Goal: Check status: Check status

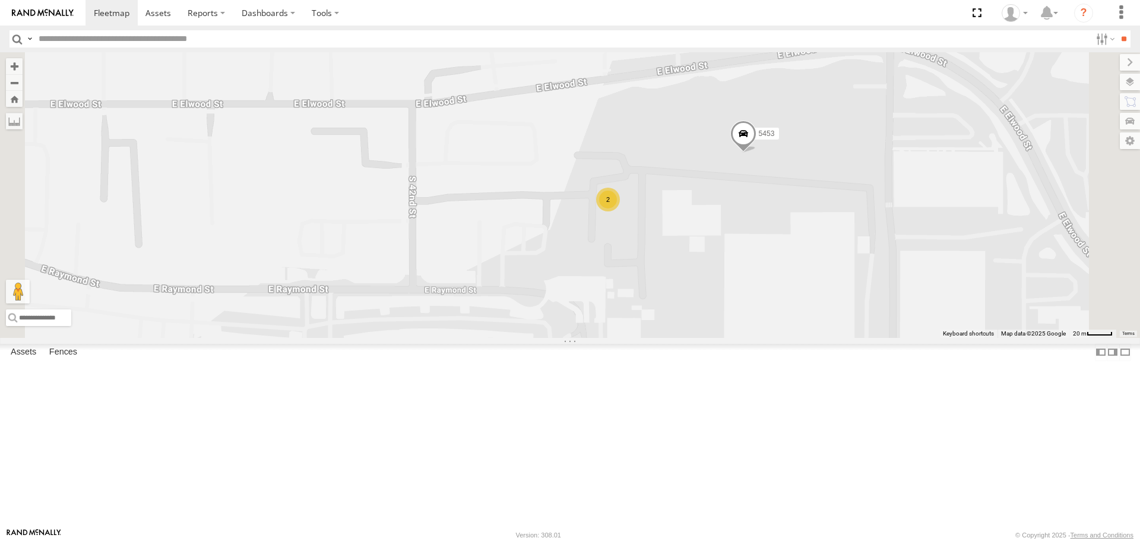
select select "**********"
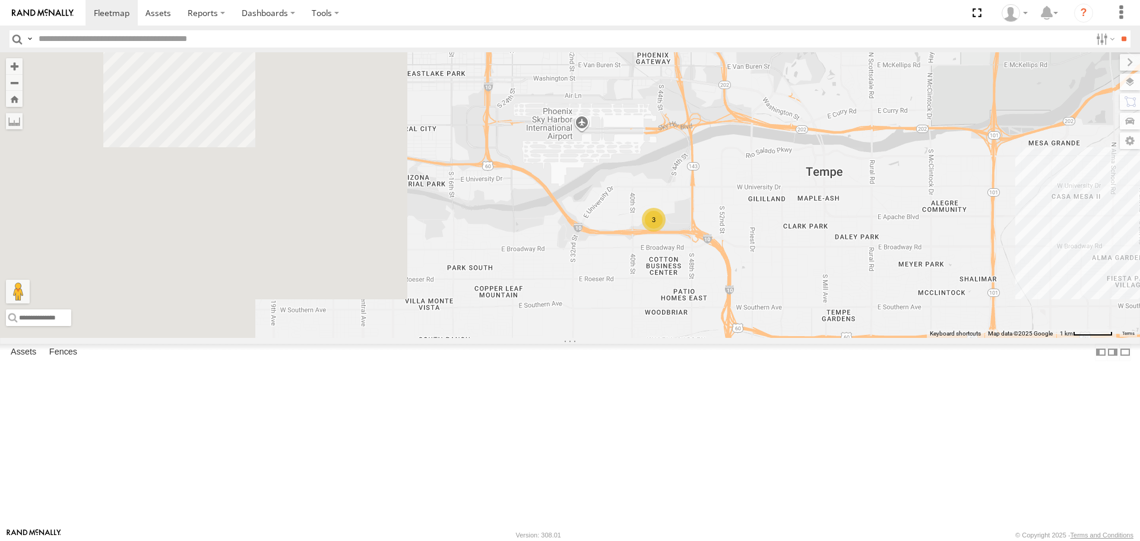
drag, startPoint x: 495, startPoint y: 435, endPoint x: 846, endPoint y: 347, distance: 362.4
click at [846, 337] on div "3" at bounding box center [570, 194] width 1140 height 285
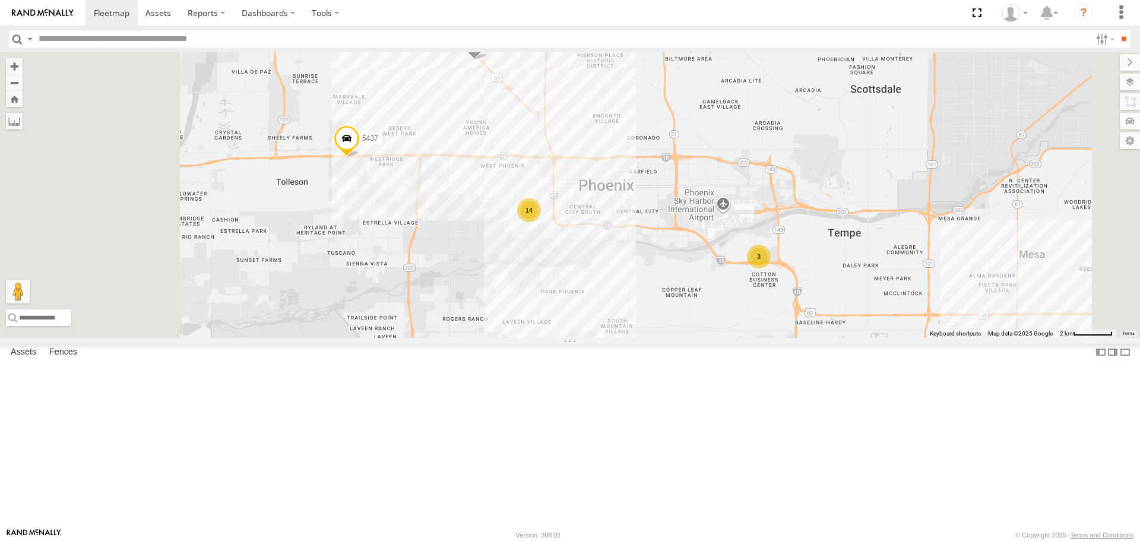
click at [832, 337] on div "3 14 5446 5437" at bounding box center [570, 194] width 1140 height 285
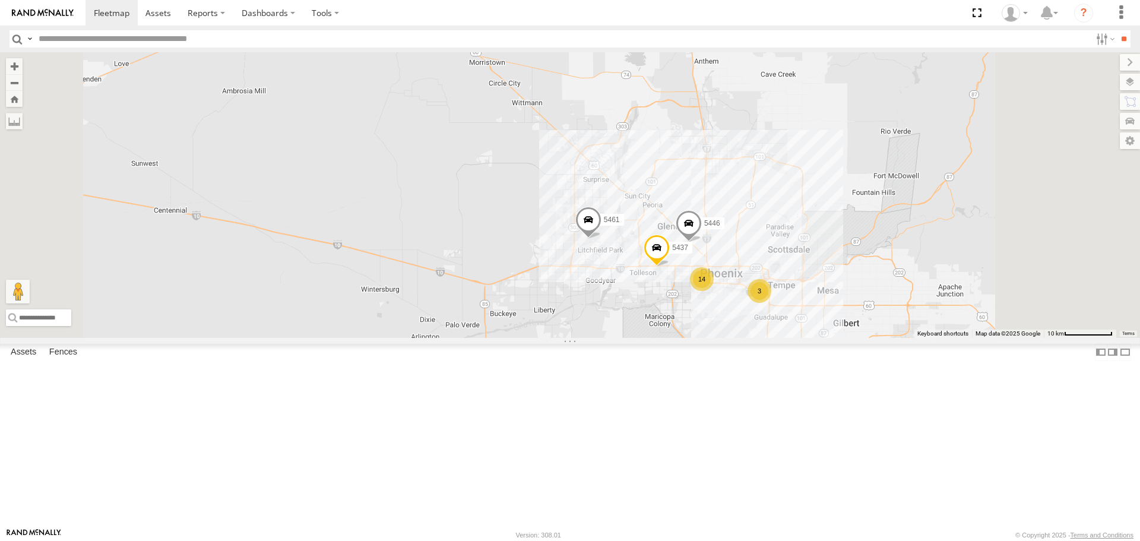
drag, startPoint x: 924, startPoint y: 464, endPoint x: 856, endPoint y: 286, distance: 191.3
click at [856, 286] on div "5446 5437 3 14 5461" at bounding box center [570, 194] width 1140 height 285
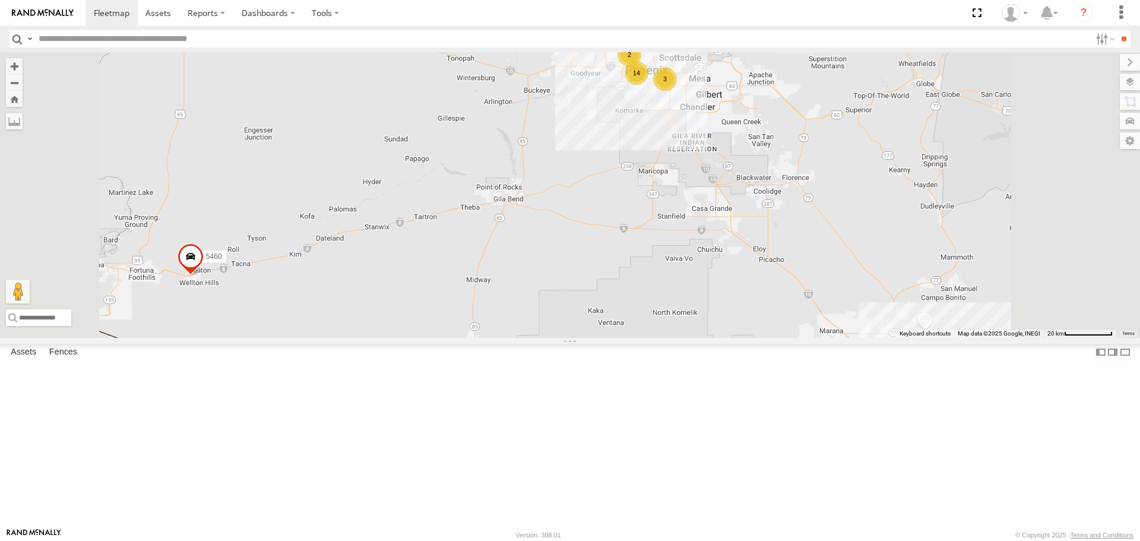
drag, startPoint x: 874, startPoint y: 429, endPoint x: 836, endPoint y: 306, distance: 128.6
click at [826, 281] on div "5461 3 14 2 5460" at bounding box center [570, 194] width 1140 height 285
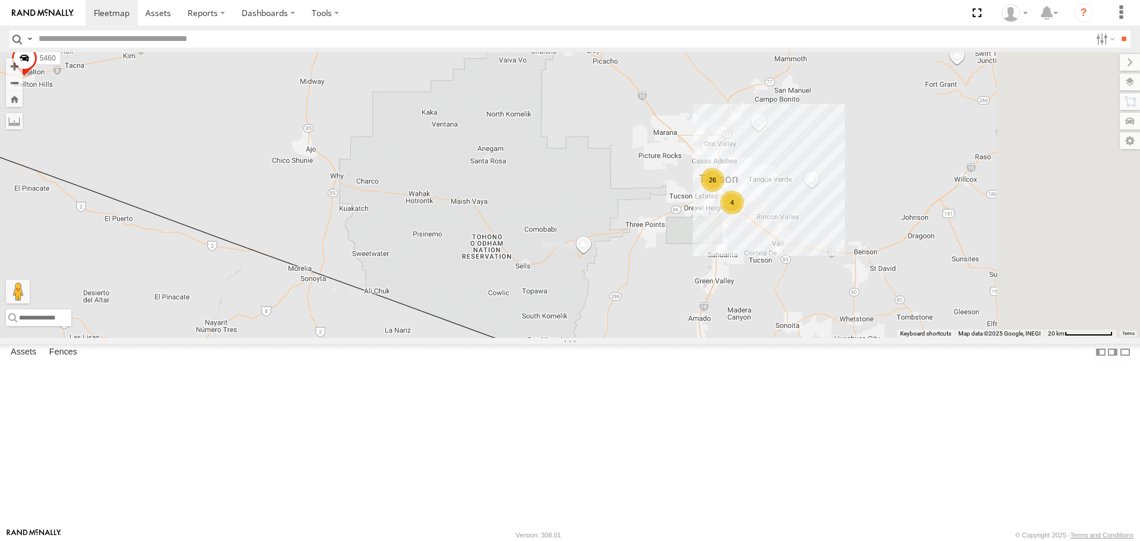
drag, startPoint x: 965, startPoint y: 475, endPoint x: 808, endPoint y: 302, distance: 233.7
click at [808, 302] on div "5461 3 14 2 5460 26 4" at bounding box center [570, 194] width 1140 height 285
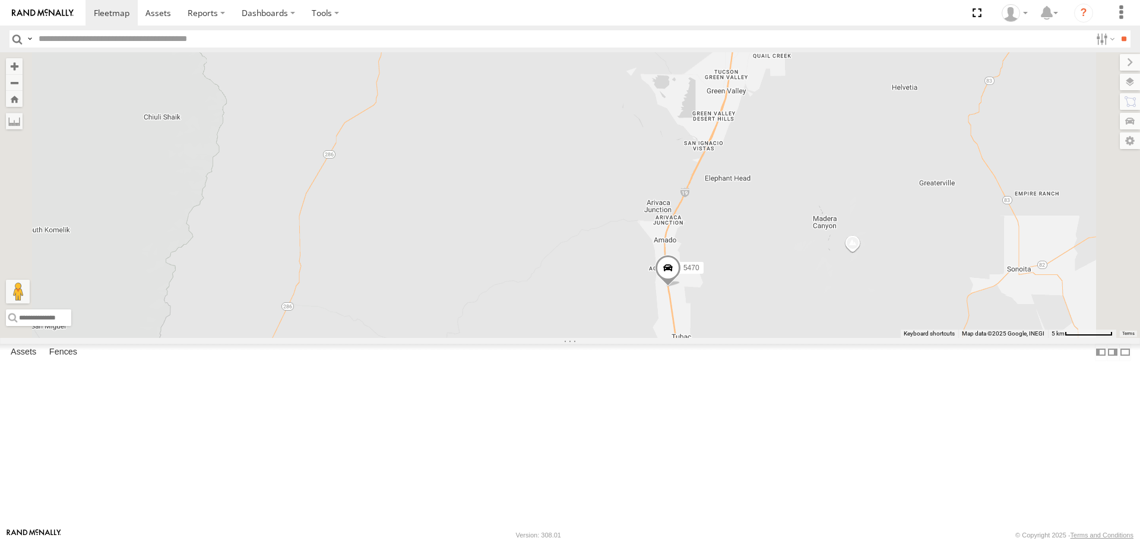
click at [681, 287] on span at bounding box center [668, 271] width 26 height 32
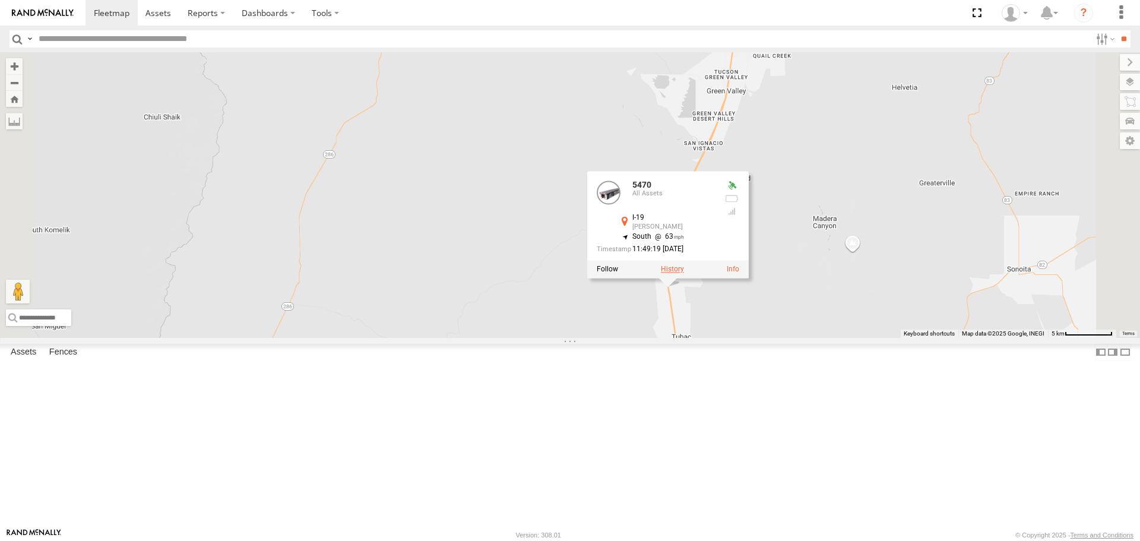
click at [684, 274] on label at bounding box center [672, 269] width 23 height 8
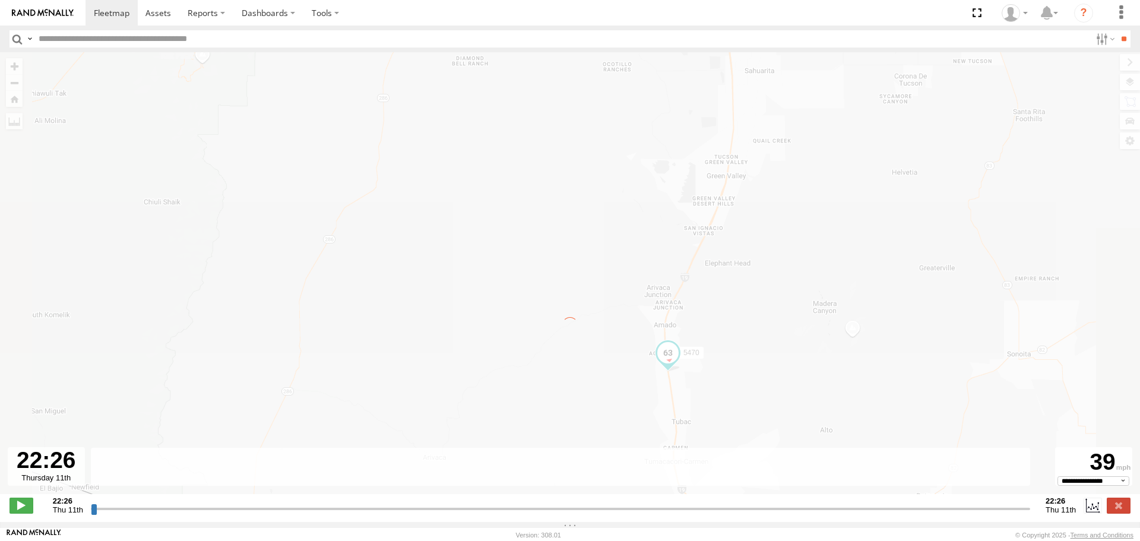
type input "**********"
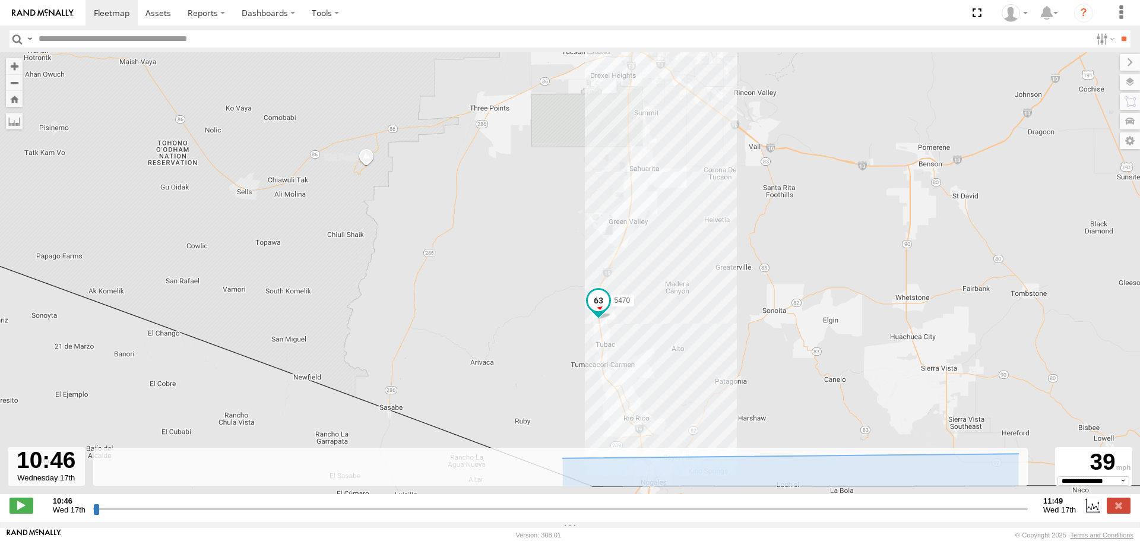
click at [709, 300] on div "5470" at bounding box center [570, 279] width 1140 height 454
click at [1115, 511] on label at bounding box center [1118, 504] width 24 height 15
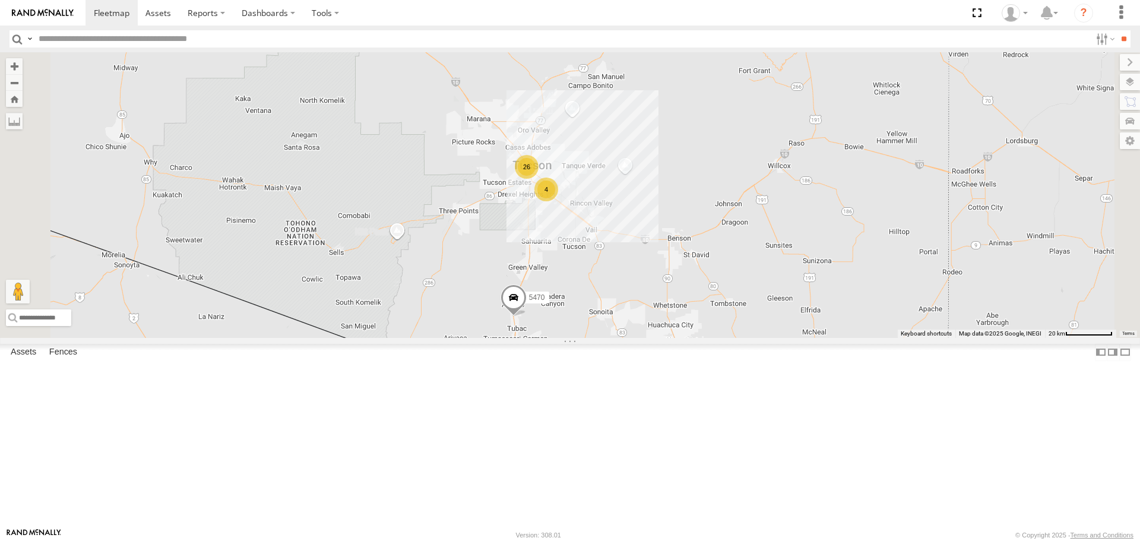
drag, startPoint x: 611, startPoint y: 203, endPoint x: 621, endPoint y: 350, distance: 146.9
click at [621, 337] on div "5470 26 4" at bounding box center [570, 194] width 1140 height 285
